Goal: Navigation & Orientation: Find specific page/section

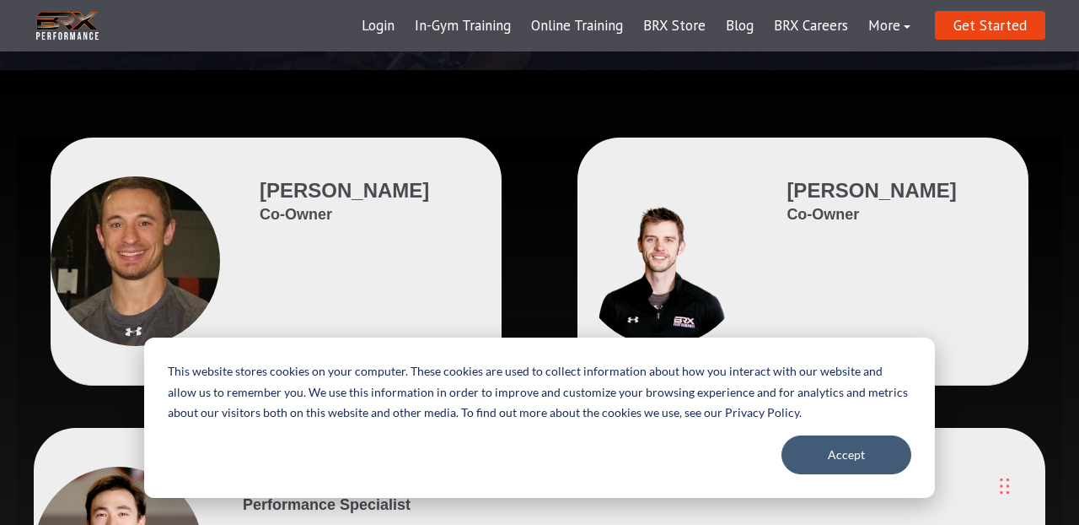
scroll to position [218, 0]
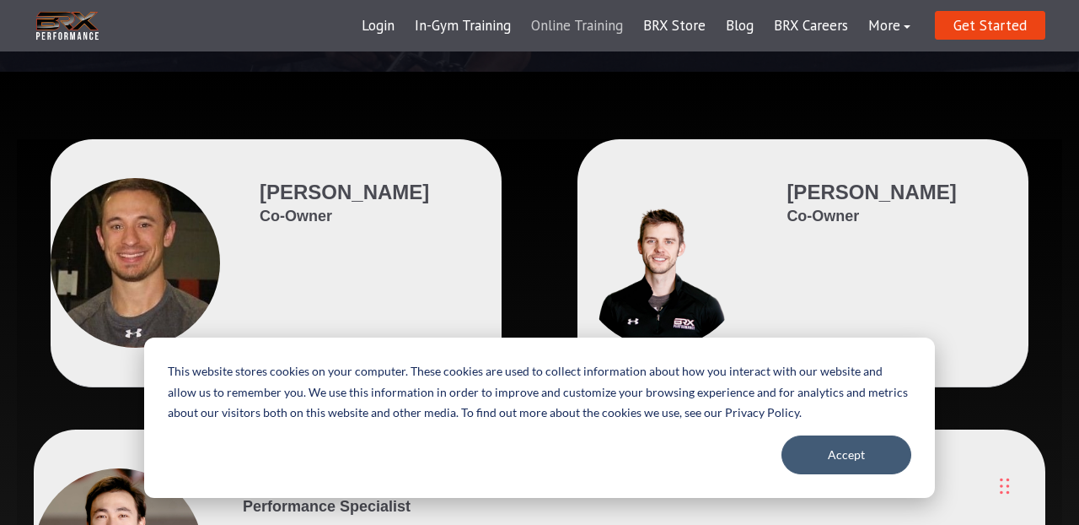
click at [578, 28] on link "Online Training" at bounding box center [577, 26] width 112 height 40
